Goal: Task Accomplishment & Management: Manage account settings

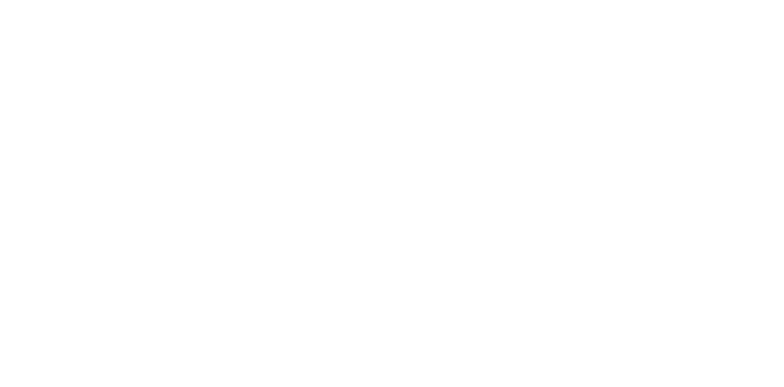
select select "gid://shopify/SellingPlan/710463488309"
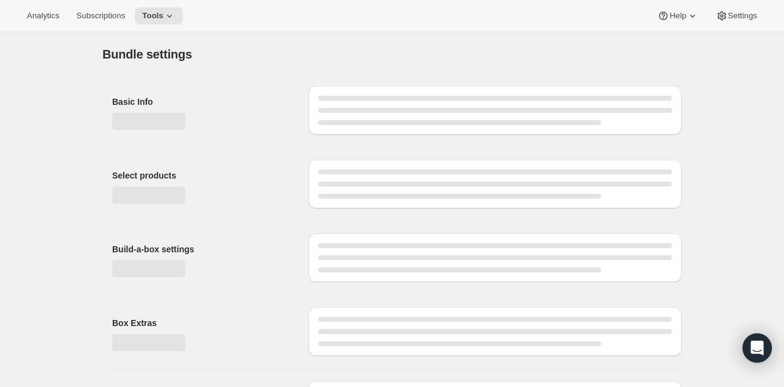
type input "Release Subscription"
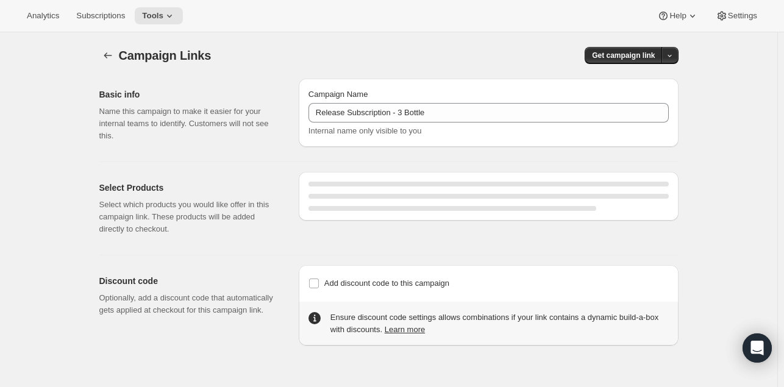
select select "gid://shopify/SellingPlan/710463488309"
